Goal: Task Accomplishment & Management: Use online tool/utility

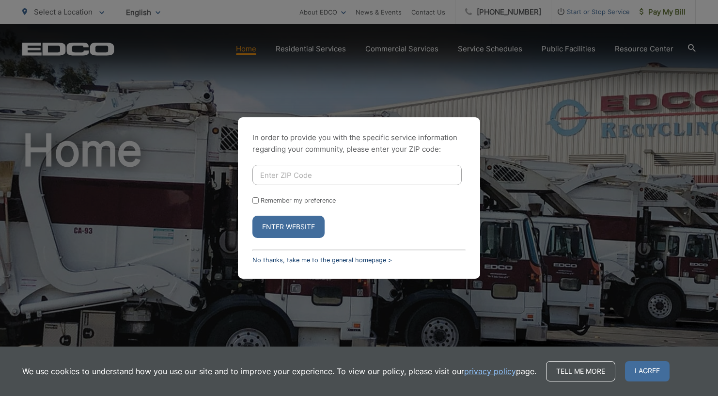
click at [346, 260] on link "No thanks, take me to the general homepage >" at bounding box center [322, 259] width 140 height 7
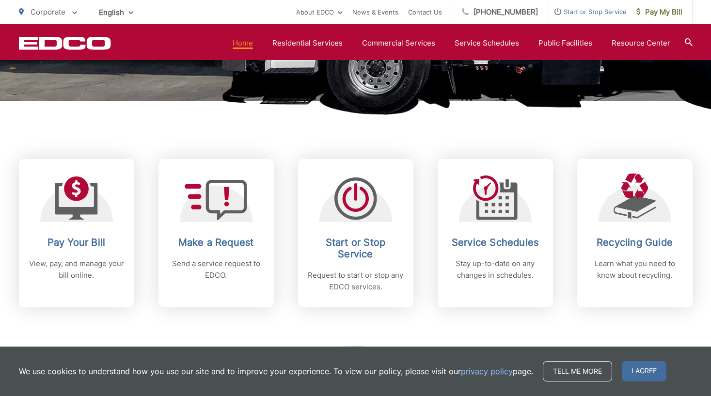
scroll to position [339, 0]
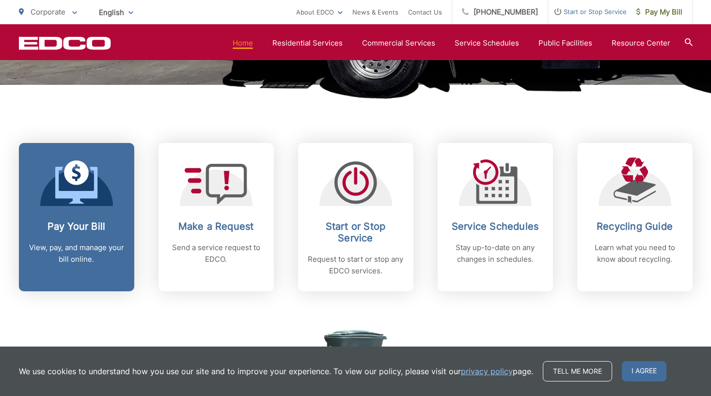
click at [95, 249] on p "View, pay, and manage your bill online." at bounding box center [77, 253] width 96 height 23
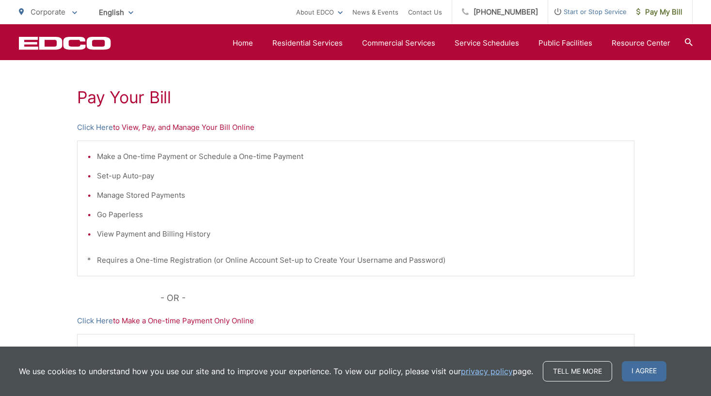
scroll to position [145, 0]
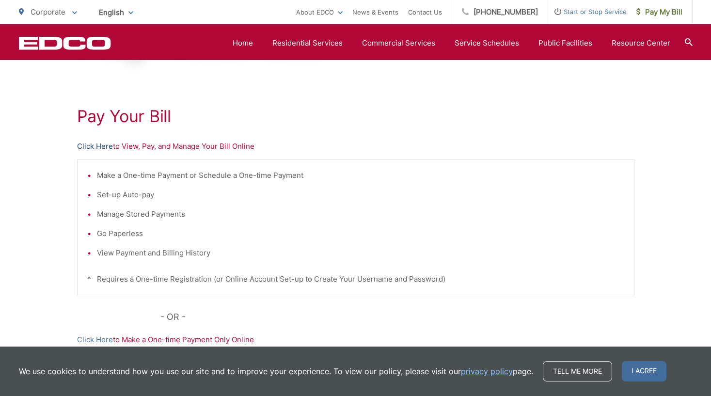
click at [93, 144] on link "Click Here" at bounding box center [95, 147] width 36 height 12
